Goal: Information Seeking & Learning: Learn about a topic

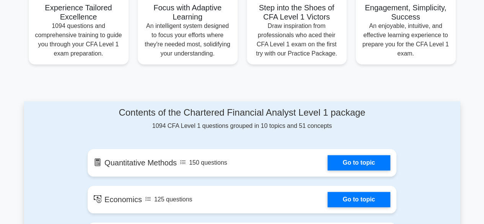
scroll to position [391, 0]
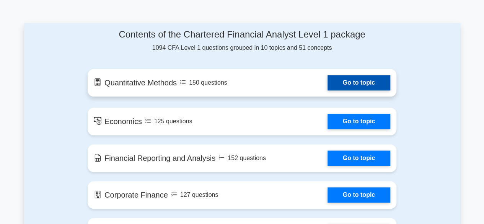
click at [348, 81] on link "Go to topic" at bounding box center [358, 82] width 63 height 15
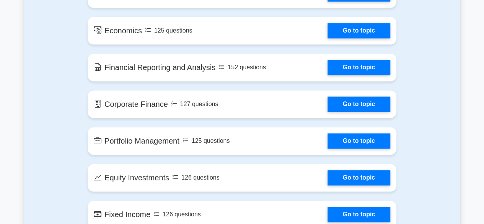
scroll to position [514, 0]
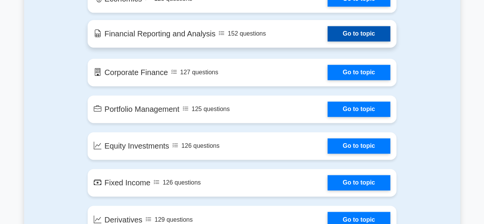
click at [350, 32] on link "Go to topic" at bounding box center [358, 33] width 63 height 15
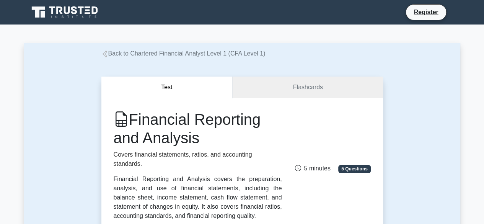
click at [113, 52] on link "Back to Chartered Financial Analyst Level 1 (CFA Level 1)" at bounding box center [183, 53] width 164 height 6
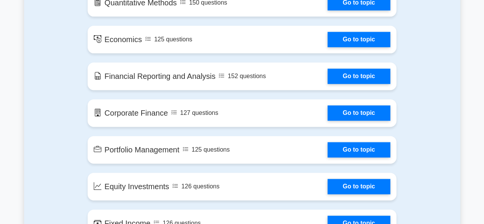
scroll to position [498, 0]
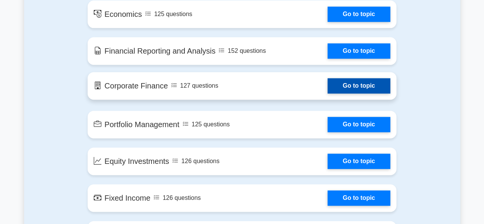
click at [376, 86] on link "Go to topic" at bounding box center [358, 85] width 63 height 15
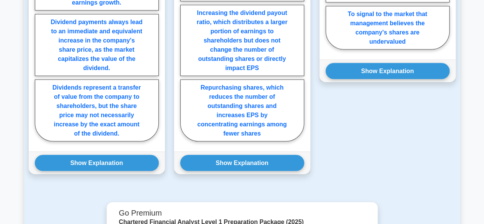
scroll to position [735, 0]
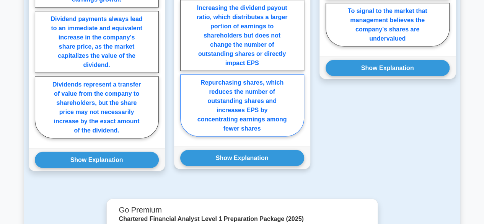
click at [268, 84] on label "Repurchasing shares, which reduces the number of outstanding shares and increas…" at bounding box center [242, 106] width 124 height 62
click at [185, 40] on input "Repurchasing shares, which reduces the number of outstanding shares and increas…" at bounding box center [182, 37] width 5 height 5
radio input "true"
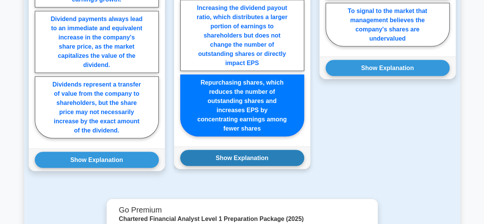
click at [236, 150] on button "Show Explanation" at bounding box center [242, 158] width 124 height 16
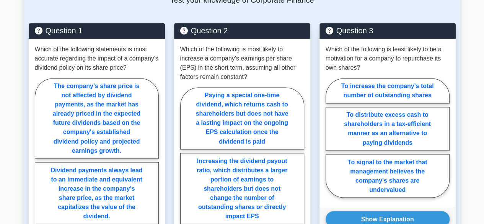
scroll to position [590, 0]
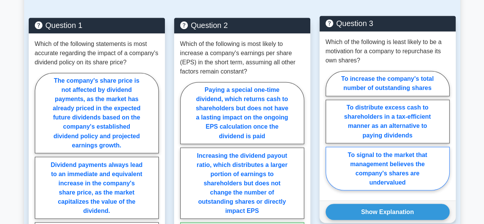
click at [397, 153] on label "To signal to the market that management believes the company's shares are under…" at bounding box center [387, 168] width 124 height 44
click at [330, 135] on input "To signal to the market that management believes the company's shares are under…" at bounding box center [327, 132] width 5 height 5
radio input "true"
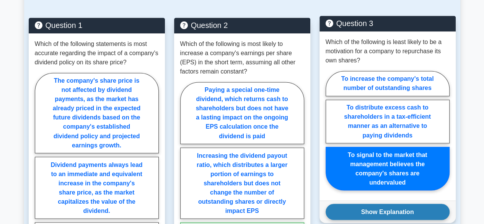
click at [403, 203] on button "Show Explanation" at bounding box center [387, 211] width 124 height 16
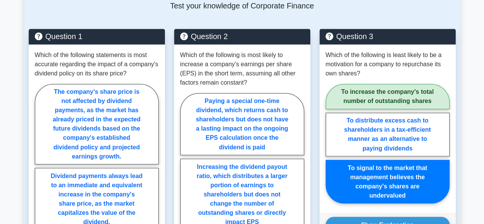
scroll to position [640, 0]
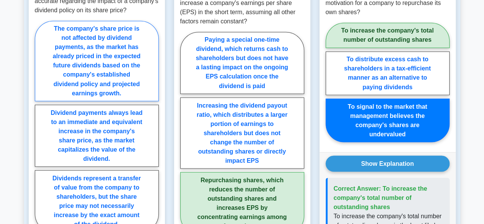
click at [99, 39] on label "The company's share price is not affected by dividend payments, as the market h…" at bounding box center [97, 61] width 124 height 80
click at [40, 126] on input "The company's share price is not affected by dividend payments, as the market h…" at bounding box center [37, 128] width 5 height 5
radio input "true"
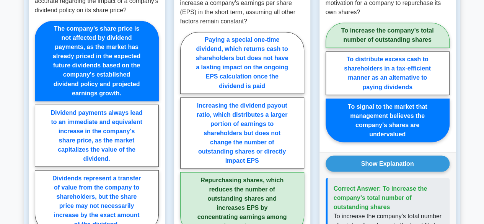
click at [35, 126] on input "Dividend payments always lead to an immediate and equivalent increase in the co…" at bounding box center [37, 128] width 5 height 5
radio input "true"
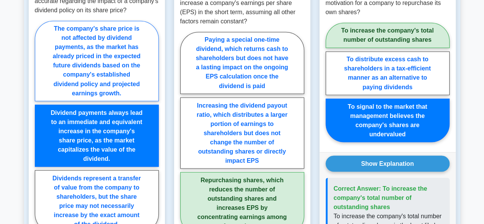
click at [35, 126] on input "The company's share price is not affected by dividend payments, as the market h…" at bounding box center [37, 128] width 5 height 5
radio input "true"
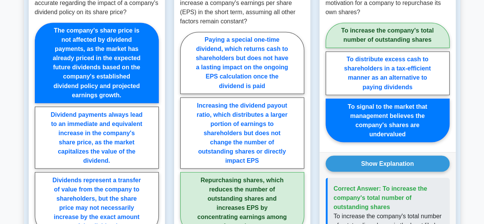
click at [475, 116] on main "Back to Chartered Financial Analyst Level 1 (CFA Level 1) Test Flashcards Corpo…" at bounding box center [242, 111] width 484 height 1455
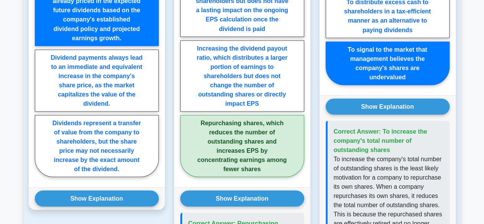
scroll to position [701, 0]
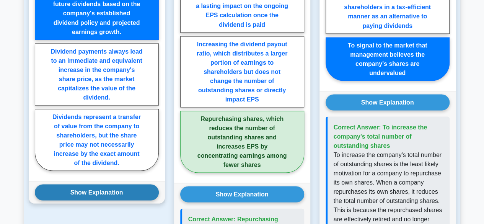
click at [86, 184] on button "Show Explanation" at bounding box center [97, 192] width 124 height 16
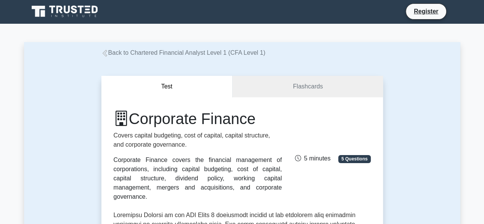
scroll to position [0, 0]
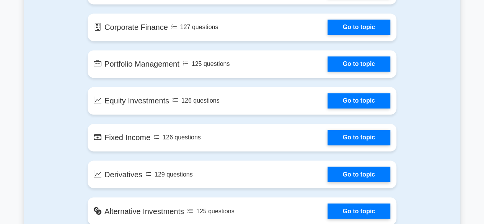
scroll to position [560, 0]
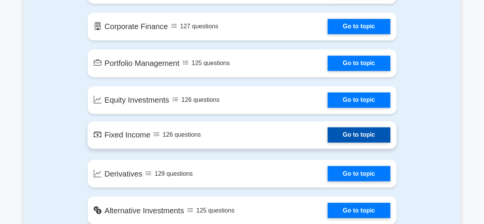
click at [361, 133] on link "Go to topic" at bounding box center [358, 134] width 63 height 15
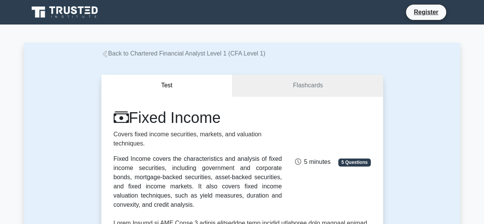
click at [309, 88] on link "Flashcards" at bounding box center [307, 86] width 150 height 22
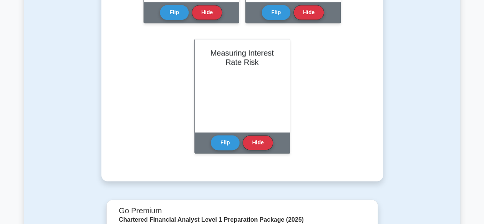
scroll to position [413, 0]
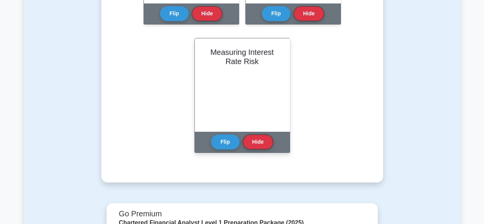
click at [232, 62] on h2 "Measuring Interest Rate Risk" at bounding box center [242, 56] width 76 height 18
click at [226, 145] on button "Flip" at bounding box center [225, 141] width 29 height 15
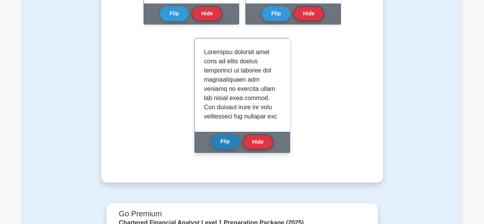
click at [224, 146] on button "Flip" at bounding box center [225, 141] width 29 height 15
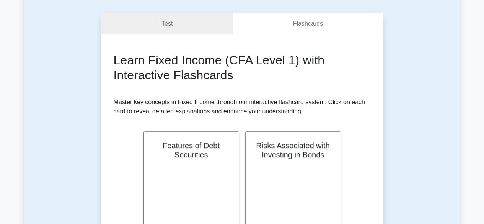
scroll to position [0, 0]
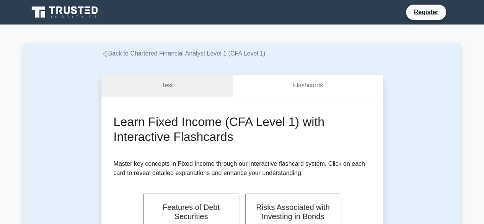
click at [166, 83] on link "Test" at bounding box center [167, 86] width 132 height 22
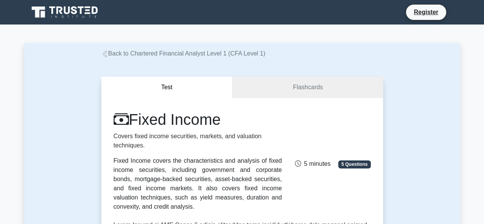
click at [139, 54] on link "Back to Chartered Financial Analyst Level 1 (CFA Level 1)" at bounding box center [183, 53] width 164 height 6
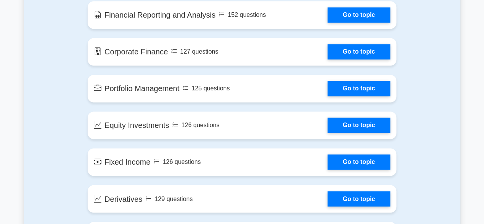
scroll to position [544, 0]
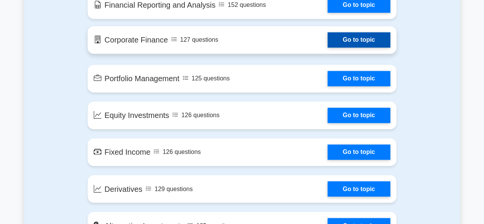
click at [366, 37] on link "Go to topic" at bounding box center [358, 39] width 63 height 15
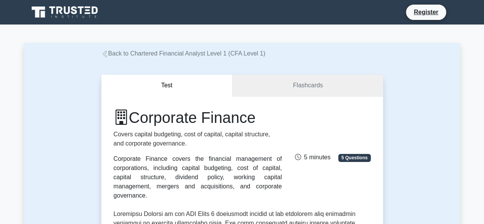
click at [326, 81] on link "Flashcards" at bounding box center [307, 86] width 150 height 22
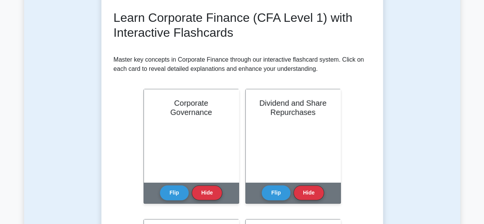
scroll to position [107, 0]
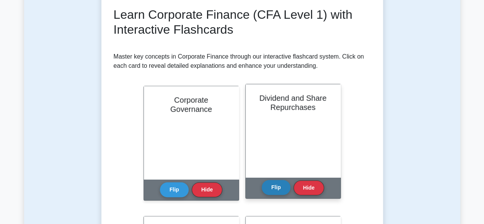
click at [281, 188] on button "Flip" at bounding box center [275, 187] width 29 height 15
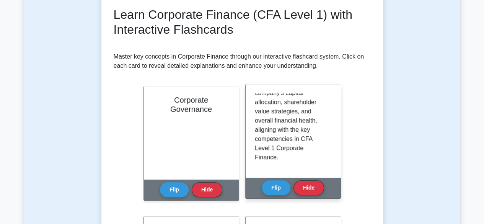
scroll to position [854, 0]
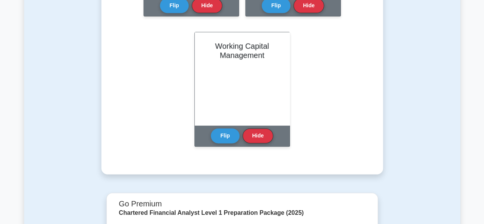
scroll to position [422, 0]
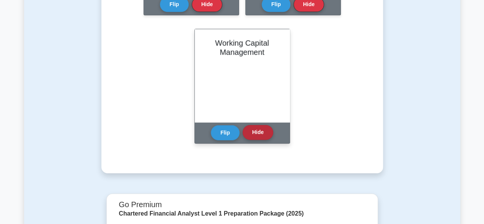
click at [261, 135] on button "Hide" at bounding box center [257, 132] width 31 height 15
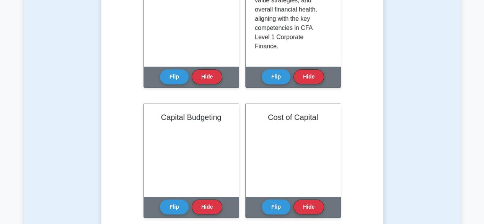
scroll to position [226, 0]
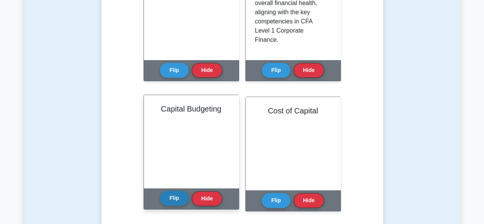
click at [175, 199] on button "Flip" at bounding box center [174, 197] width 29 height 15
